Goal: Task Accomplishment & Management: Manage account settings

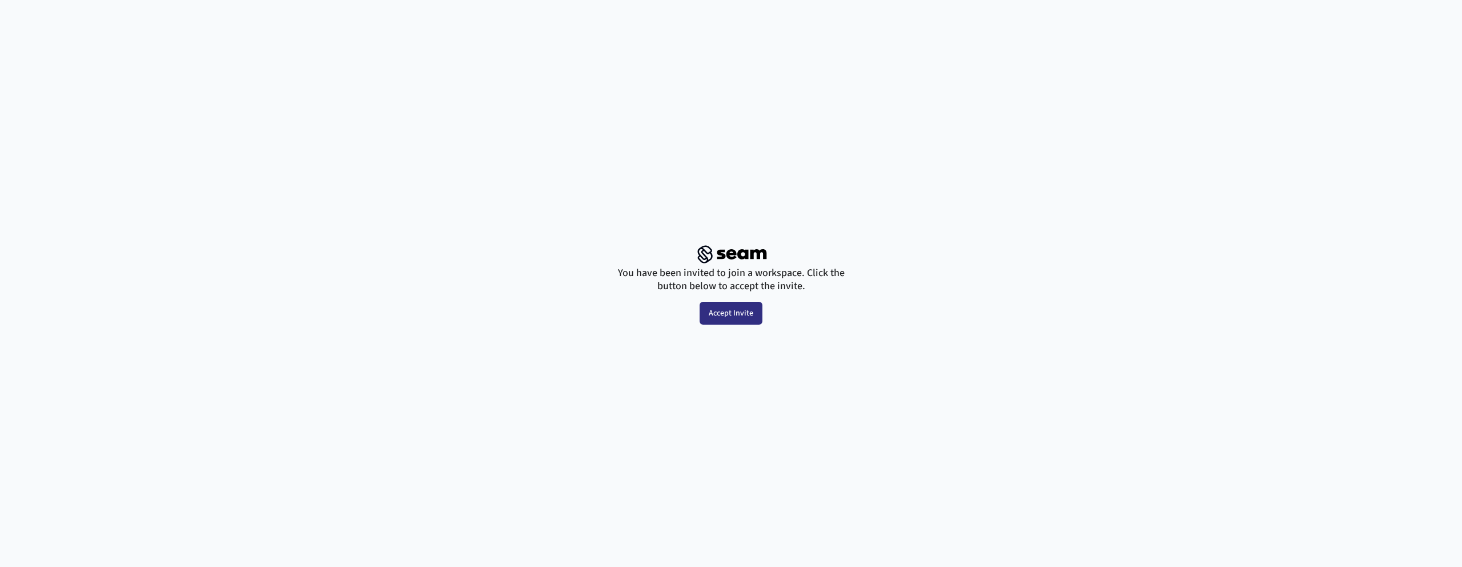
click at [714, 314] on button "Accept Invite" at bounding box center [731, 313] width 63 height 23
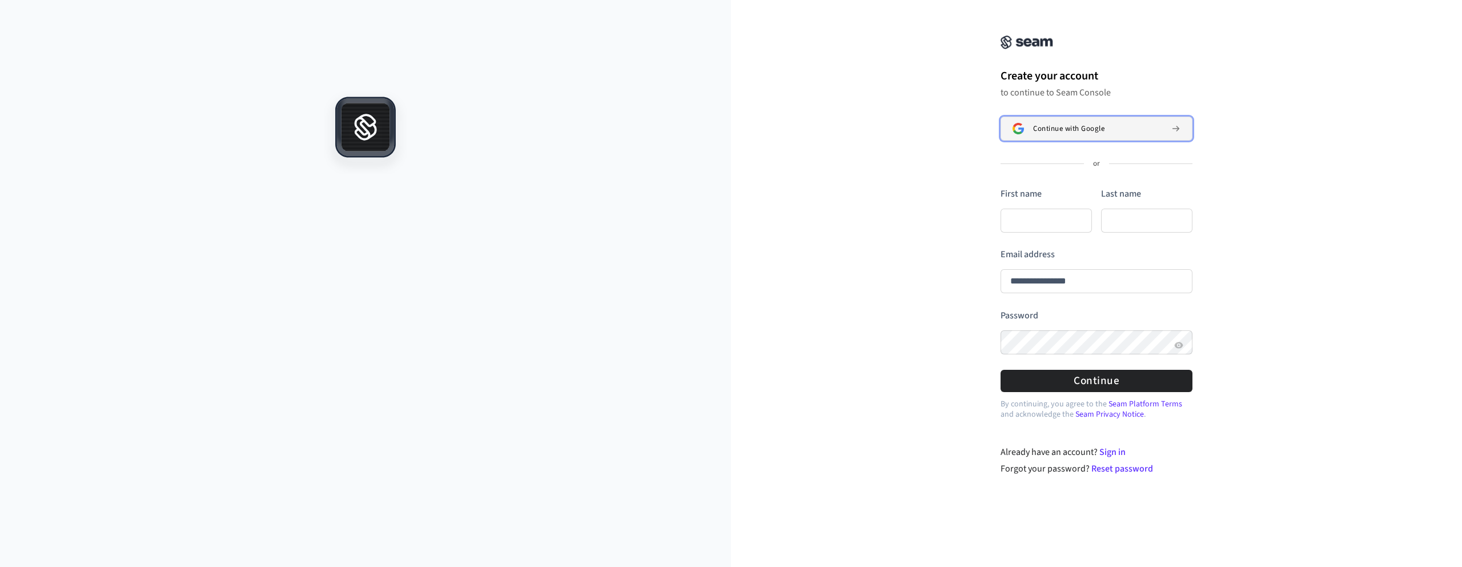
click at [1067, 133] on button "Continue with Google" at bounding box center [1097, 129] width 192 height 24
type input "**********"
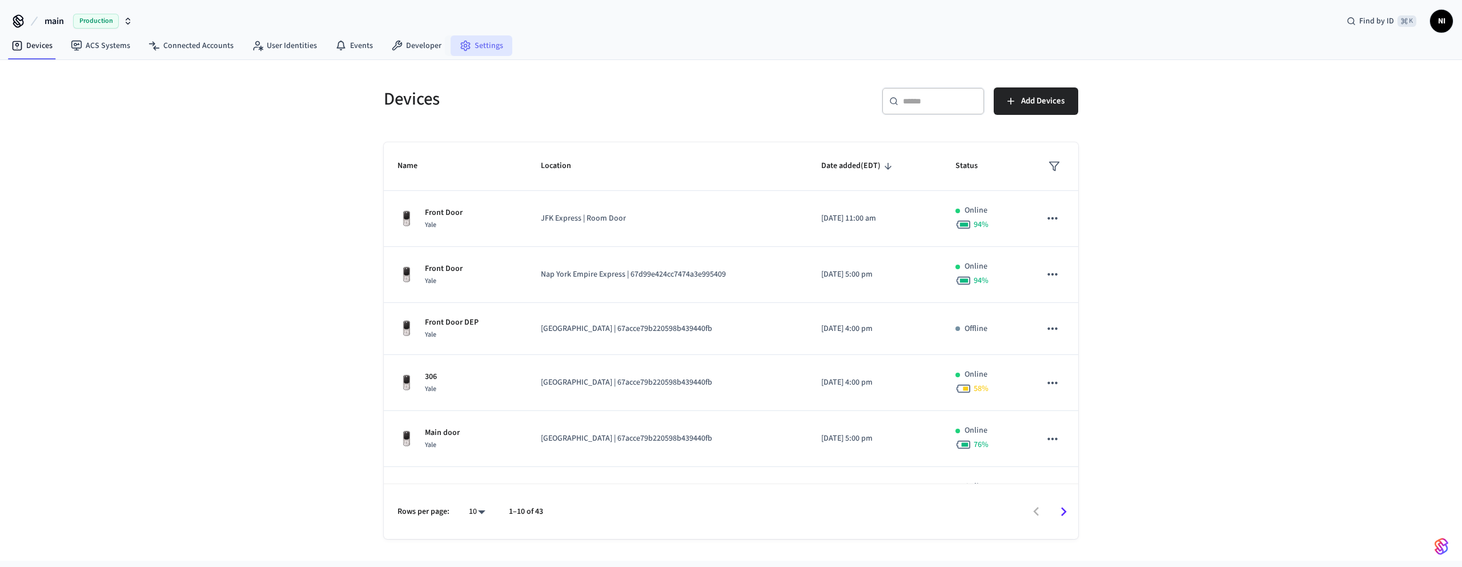
click at [477, 42] on link "Settings" at bounding box center [482, 45] width 62 height 21
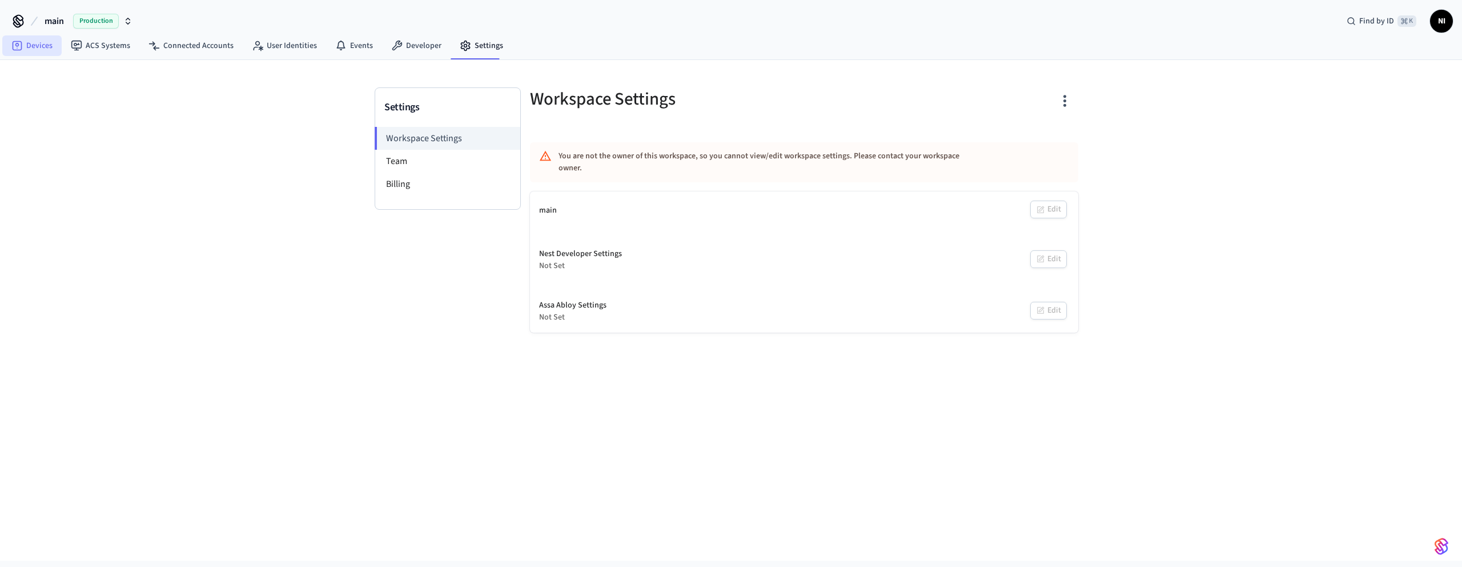
click at [25, 47] on link "Devices" at bounding box center [31, 45] width 59 height 21
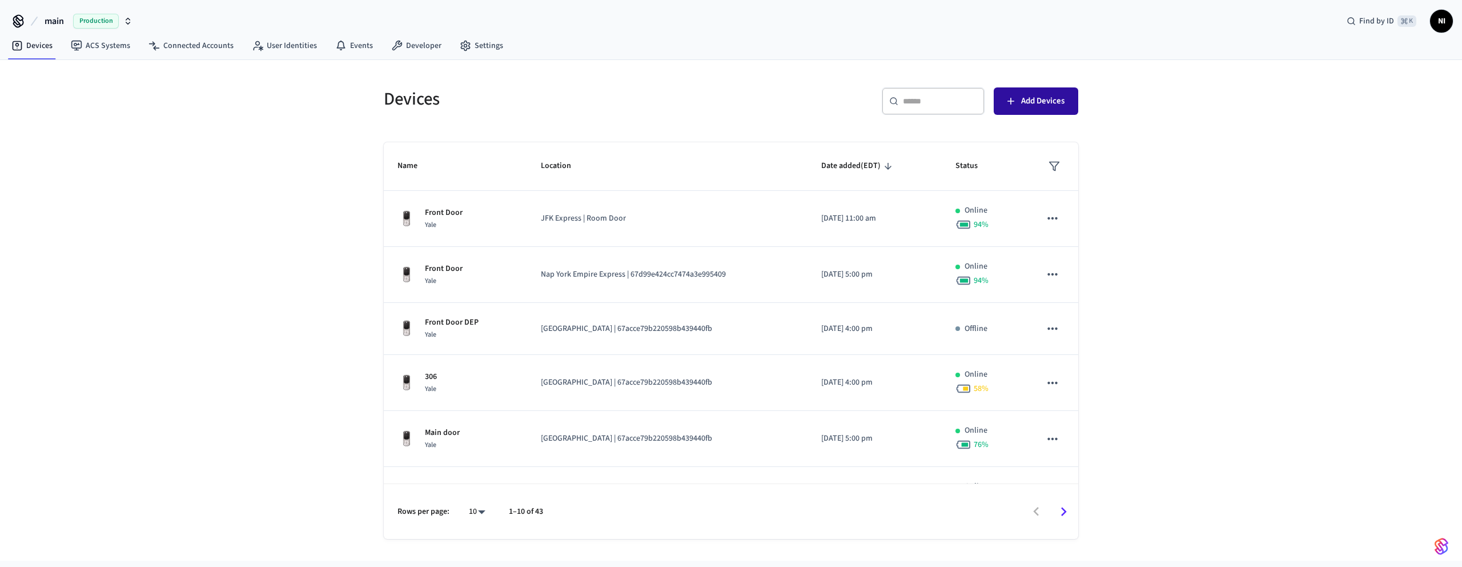
click at [1018, 107] on button "Add Devices" at bounding box center [1036, 100] width 85 height 27
click at [1011, 107] on button "Add Devices" at bounding box center [1036, 100] width 85 height 27
click at [1046, 109] on button "Add Devices" at bounding box center [1036, 100] width 85 height 27
